Goal: Transaction & Acquisition: Purchase product/service

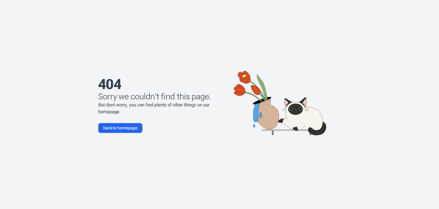
click at [121, 129] on link "back to homepage" at bounding box center [120, 128] width 44 height 10
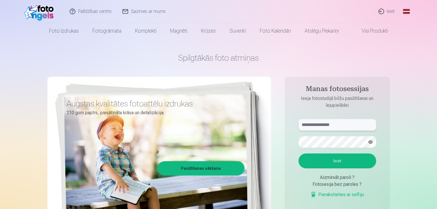
click at [349, 124] on input "text" at bounding box center [338, 124] width 78 height 11
type input "**********"
click at [340, 161] on button "Ieiet" at bounding box center [338, 160] width 78 height 15
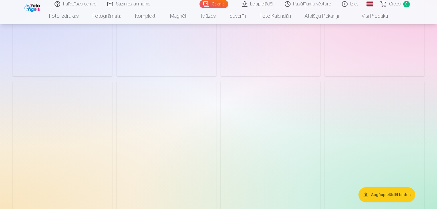
scroll to position [1885, 0]
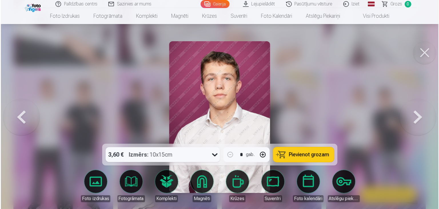
scroll to position [1890, 0]
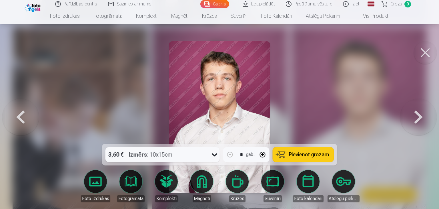
click at [319, 152] on span "Pievienot grozam" at bounding box center [309, 154] width 40 height 5
click at [427, 53] on button at bounding box center [425, 52] width 23 height 23
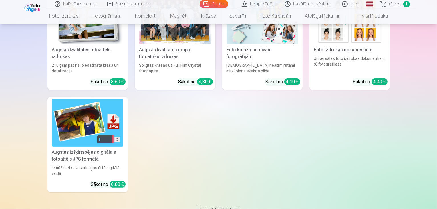
scroll to position [2285, 0]
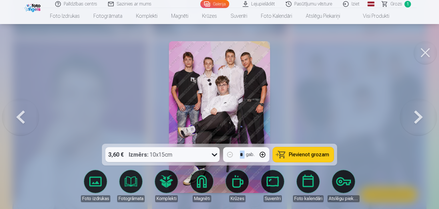
click at [363, 79] on div at bounding box center [219, 104] width 439 height 209
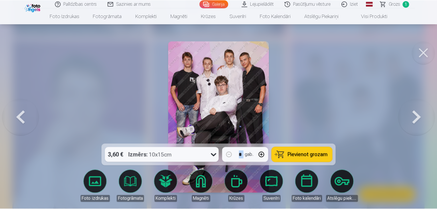
scroll to position [2285, 0]
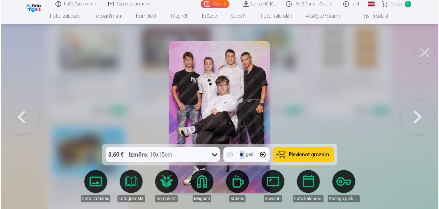
scroll to position [2292, 0]
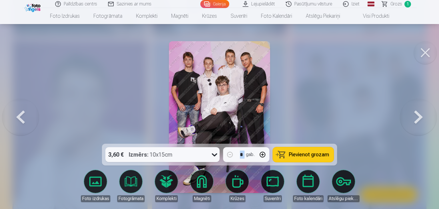
click at [306, 153] on span "Pievienot grozam" at bounding box center [309, 154] width 40 height 5
click at [429, 52] on button at bounding box center [425, 52] width 23 height 23
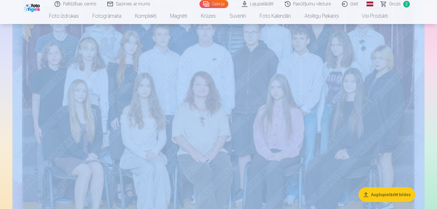
scroll to position [57, 0]
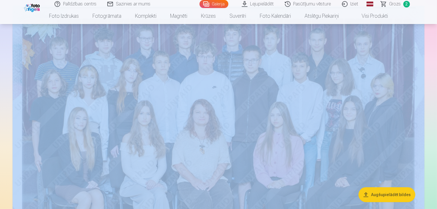
click at [250, 88] on img at bounding box center [219, 143] width 412 height 275
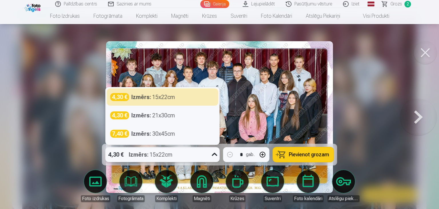
click at [215, 155] on icon at bounding box center [214, 154] width 9 height 9
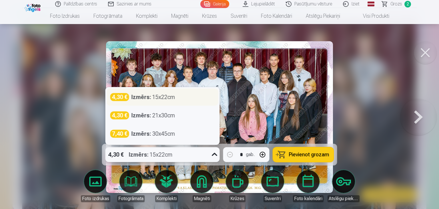
click at [168, 98] on div "Izmērs : 15x22cm" at bounding box center [153, 97] width 44 height 8
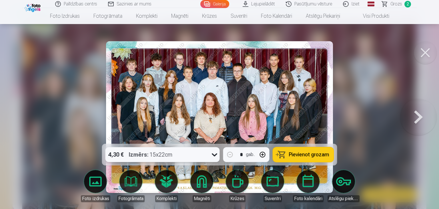
click at [315, 155] on span "Pievienot grozam" at bounding box center [309, 154] width 40 height 5
click at [426, 54] on button at bounding box center [425, 52] width 23 height 23
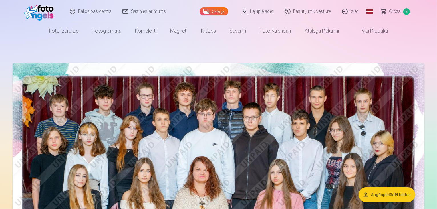
click at [407, 9] on span "3" at bounding box center [407, 11] width 7 height 7
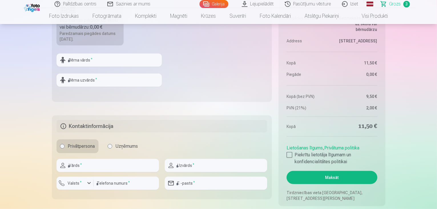
scroll to position [428, 0]
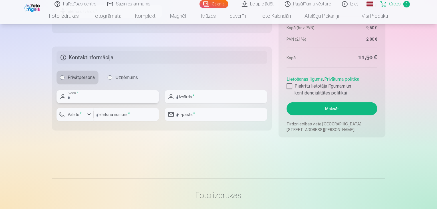
click at [101, 97] on input "text" at bounding box center [108, 96] width 103 height 13
type input "*****"
click at [197, 98] on input "text" at bounding box center [216, 96] width 103 height 13
type input "********"
click at [126, 117] on input "number" at bounding box center [126, 114] width 65 height 13
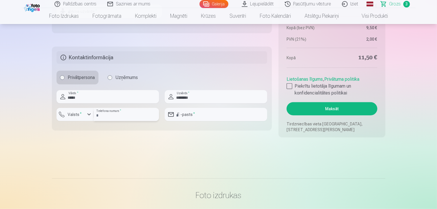
type input "********"
click at [208, 117] on input "email" at bounding box center [216, 114] width 103 height 13
type input "**********"
click at [291, 87] on div at bounding box center [290, 86] width 6 height 6
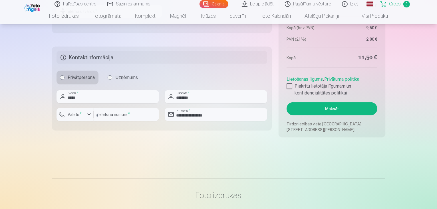
click at [329, 108] on button "Maksāt" at bounding box center [332, 108] width 91 height 13
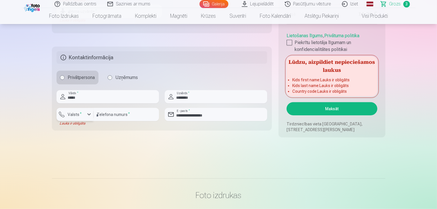
click at [86, 115] on div "button" at bounding box center [89, 114] width 7 height 7
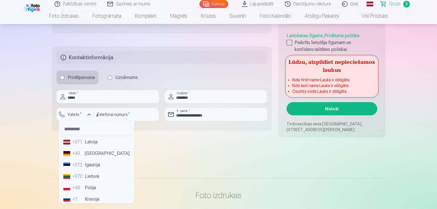
click at [96, 141] on li "+371 Latvija" at bounding box center [96, 141] width 71 height 11
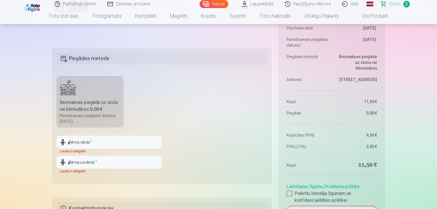
scroll to position [257, 0]
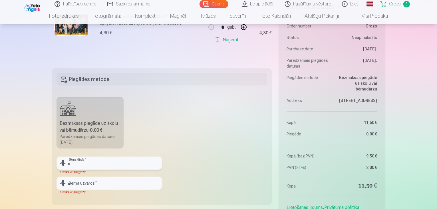
click at [102, 163] on input "text" at bounding box center [109, 162] width 105 height 13
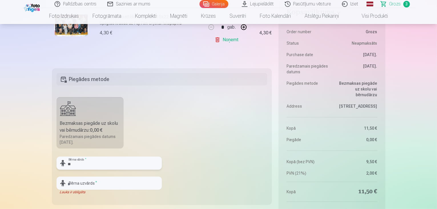
type input "*"
type input "*********"
click at [99, 182] on input "text" at bounding box center [109, 182] width 105 height 13
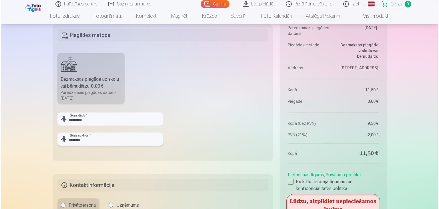
scroll to position [371, 0]
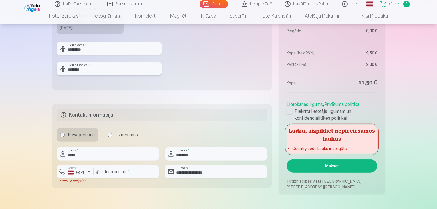
type input "********"
click at [333, 167] on button "Maksāt" at bounding box center [332, 165] width 91 height 13
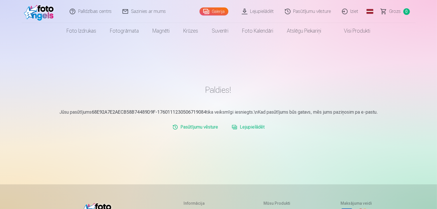
click at [351, 10] on link "Iziet" at bounding box center [350, 11] width 27 height 23
